Goal: Find specific page/section: Find specific page/section

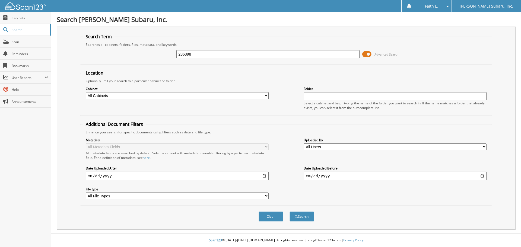
type input "286398"
click at [290, 212] on button "Search" at bounding box center [302, 217] width 24 height 10
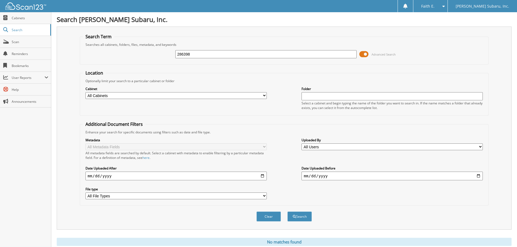
scroll to position [18, 0]
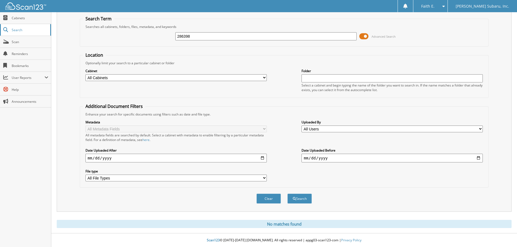
drag, startPoint x: 201, startPoint y: 39, endPoint x: 43, endPoint y: 33, distance: 158.0
click at [59, 34] on div "Search Term Searches all cabinets, folders, files, metadata, and keywords 28639…" at bounding box center [284, 110] width 455 height 203
type input "[PERSON_NAME]"
click at [287, 194] on button "Search" at bounding box center [299, 199] width 24 height 10
